Goal: Transaction & Acquisition: Purchase product/service

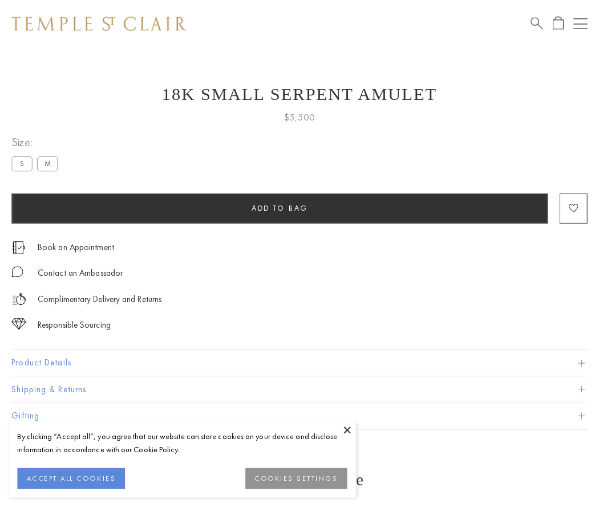
scroll to position [41, 0]
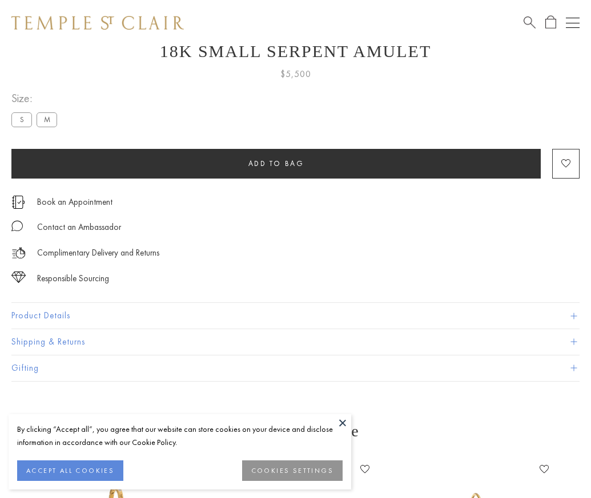
click at [276, 163] on span "Add to bag" at bounding box center [276, 164] width 56 height 10
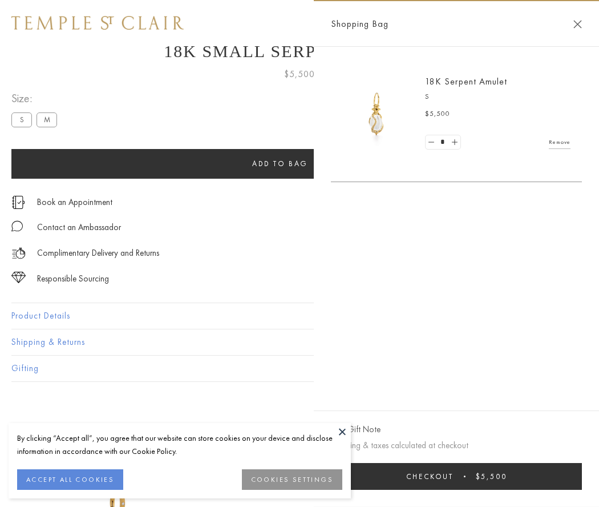
click at [457, 476] on button "Checkout $5,500" at bounding box center [456, 476] width 251 height 27
